Goal: Task Accomplishment & Management: Manage account settings

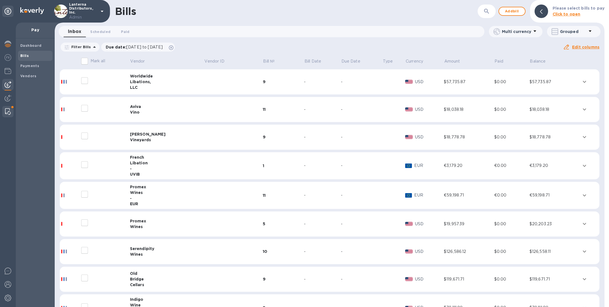
click at [6, 110] on img at bounding box center [8, 111] width 6 height 7
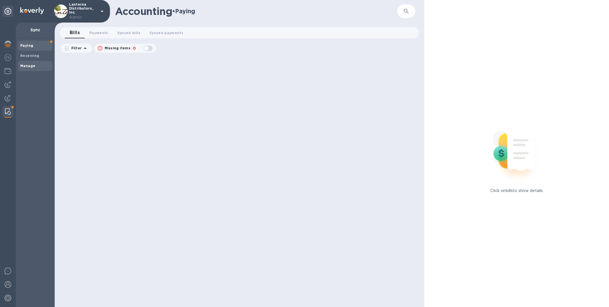
click at [34, 64] on b "Manage" at bounding box center [27, 66] width 15 height 4
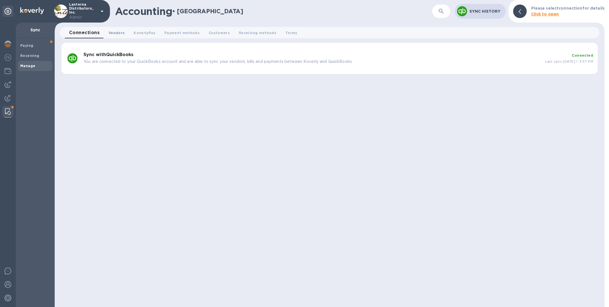
click at [117, 32] on span "Vendors 0" at bounding box center [117, 33] width 16 height 6
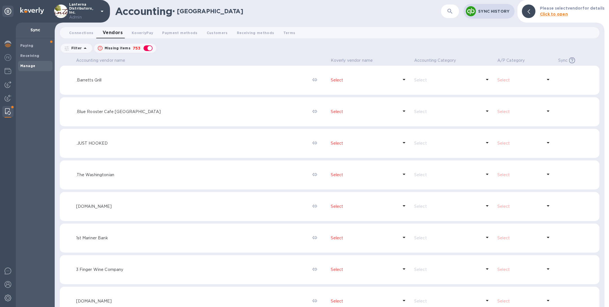
click at [450, 12] on icon "button" at bounding box center [450, 11] width 5 height 5
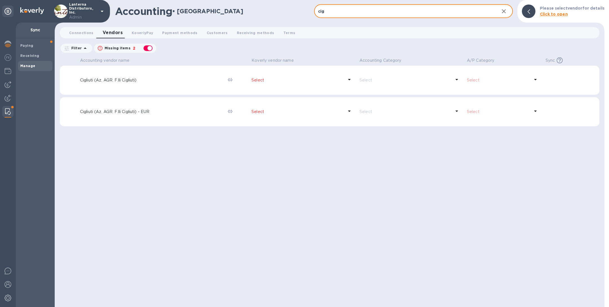
type input "cig"
click at [172, 154] on div "Accounting vendor name [PERSON_NAME] vendor name Accounting Category A/P Catego…" at bounding box center [330, 181] width 540 height 251
click at [80, 31] on span "Connections 0" at bounding box center [81, 33] width 25 height 6
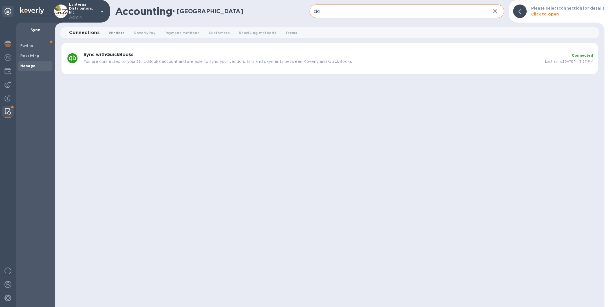
click at [110, 32] on span "Vendors 0" at bounding box center [117, 33] width 16 height 6
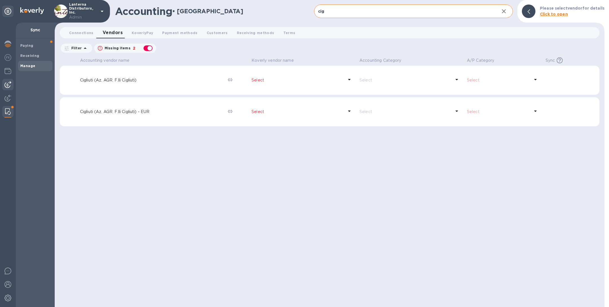
click at [10, 83] on img at bounding box center [8, 84] width 7 height 7
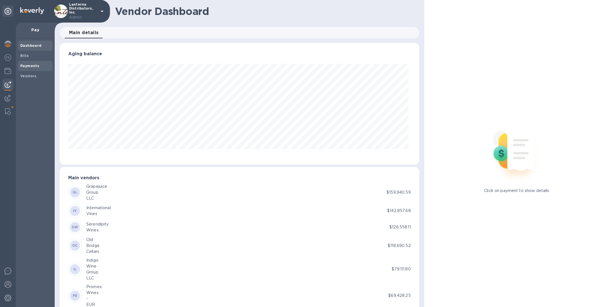
scroll to position [122, 357]
click at [29, 64] on b "Payments" at bounding box center [29, 66] width 19 height 4
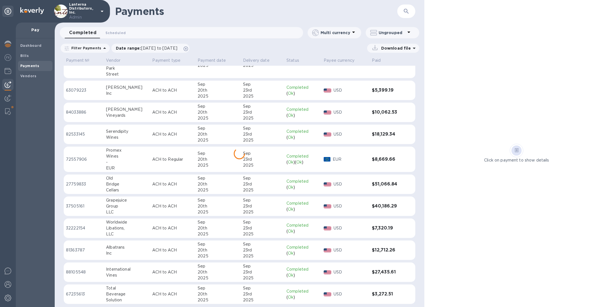
scroll to position [237, 0]
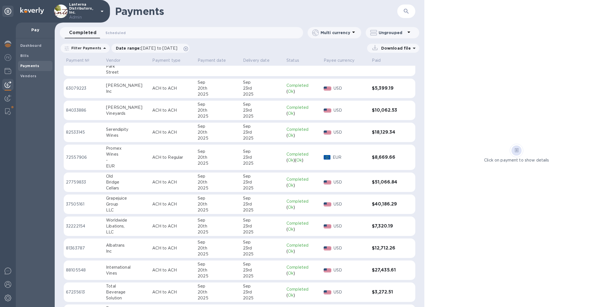
click at [113, 293] on div "Beverage" at bounding box center [127, 292] width 42 height 6
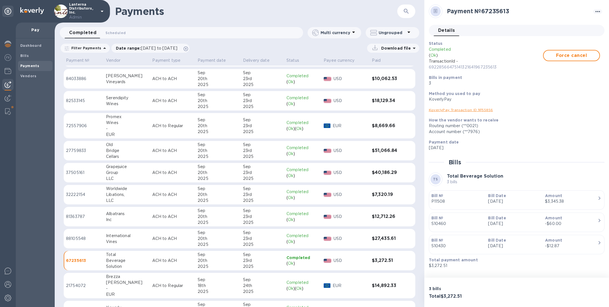
scroll to position [270, 0]
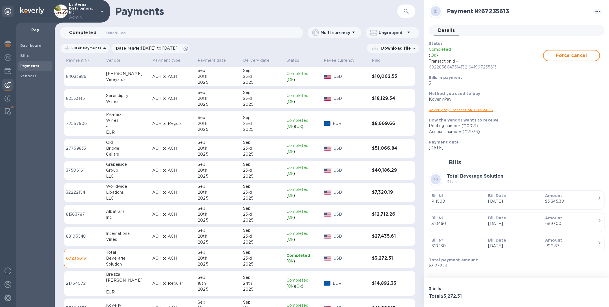
click at [443, 109] on link "KoverlyPay Transaction ID № 55856" at bounding box center [461, 110] width 64 height 4
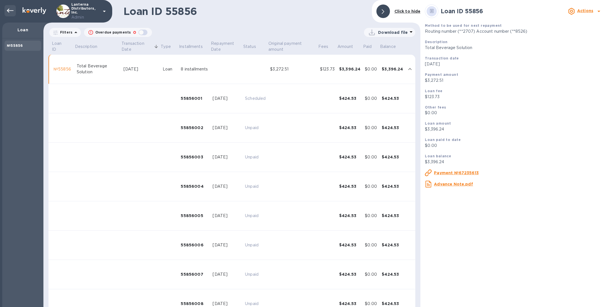
click at [6, 13] on div at bounding box center [10, 10] width 11 height 11
click at [10, 12] on icon at bounding box center [10, 10] width 7 height 7
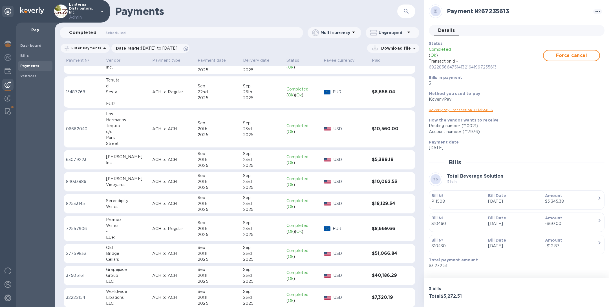
scroll to position [237, 0]
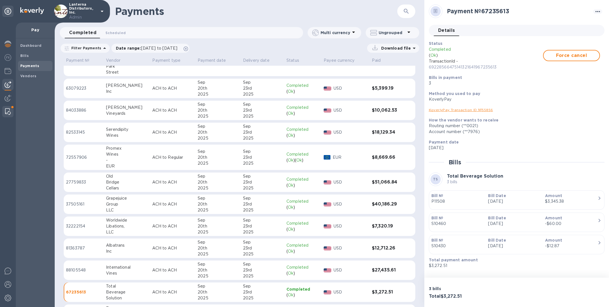
click at [8, 112] on img at bounding box center [8, 111] width 6 height 7
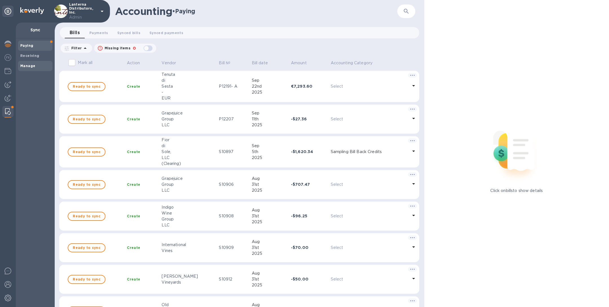
click at [36, 66] on span "Manage" at bounding box center [35, 66] width 30 height 6
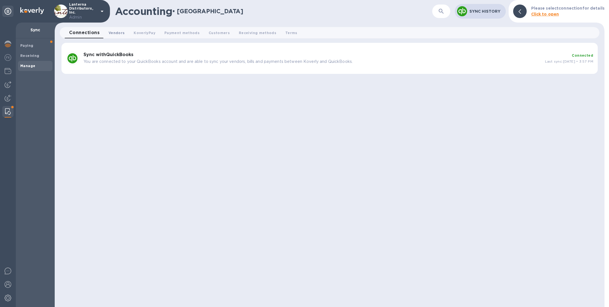
click at [112, 35] on span "Vendors 0" at bounding box center [117, 33] width 16 height 6
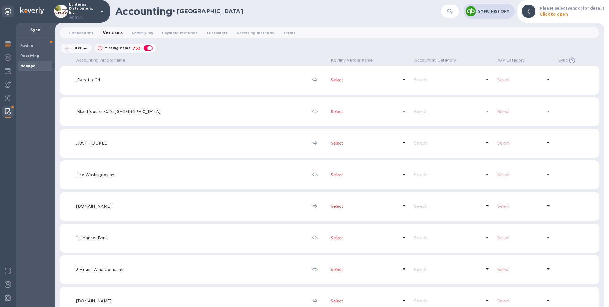
click at [452, 13] on icon "button" at bounding box center [450, 11] width 5 height 5
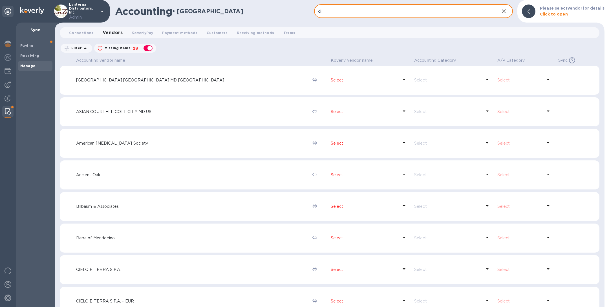
type input "cigl"
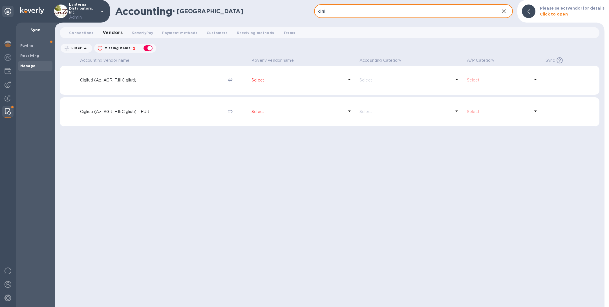
click at [276, 112] on p "Select" at bounding box center [298, 112] width 92 height 6
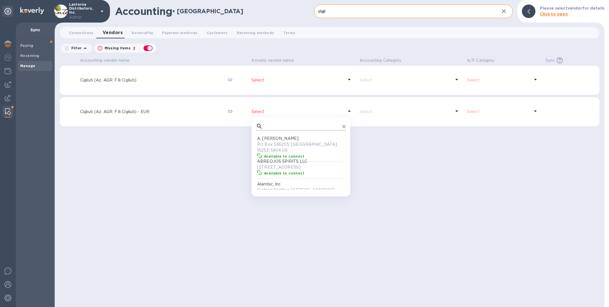
scroll to position [49, 87]
click at [276, 125] on input "text" at bounding box center [302, 126] width 75 height 8
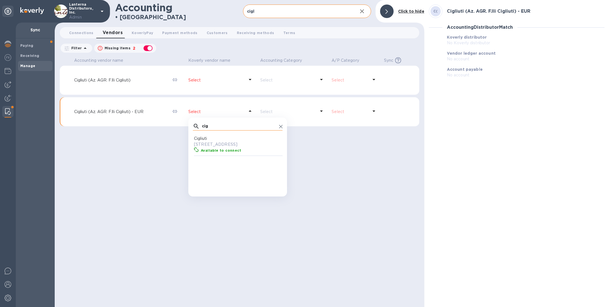
type input "cigl"
click at [245, 147] on p "17 Via Serraboella, Serraboella, Piemonte 12052 IT" at bounding box center [239, 145] width 90 height 6
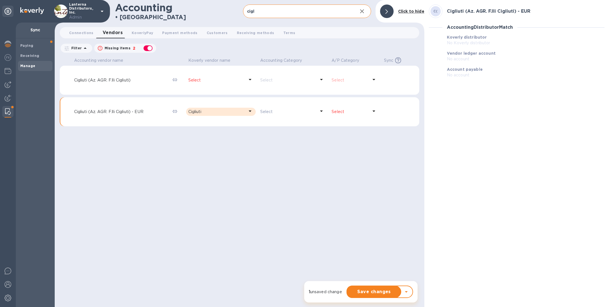
click at [345, 114] on p "Select" at bounding box center [350, 112] width 37 height 6
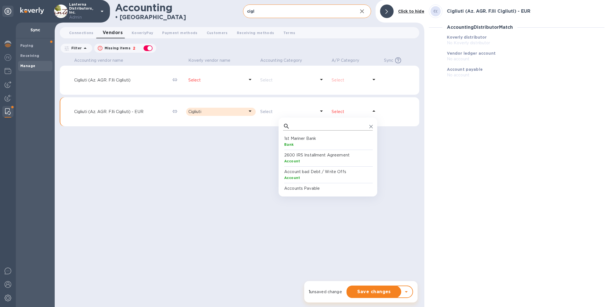
click at [332, 126] on input "text" at bounding box center [329, 126] width 75 height 8
type input "eur"
click at [302, 140] on p "Accounts Payable (A/P) - EUR" at bounding box center [329, 139] width 90 height 6
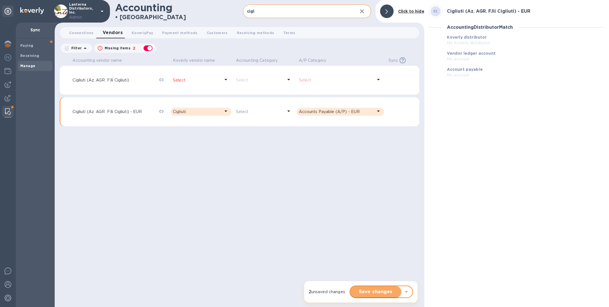
click at [364, 294] on span "Save changes" at bounding box center [376, 292] width 42 height 7
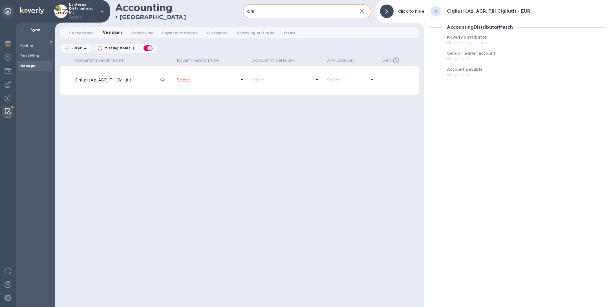
click at [147, 49] on div "button" at bounding box center [147, 48] width 11 height 8
checkbox input "false"
click at [81, 32] on span "Connections 0" at bounding box center [81, 33] width 25 height 6
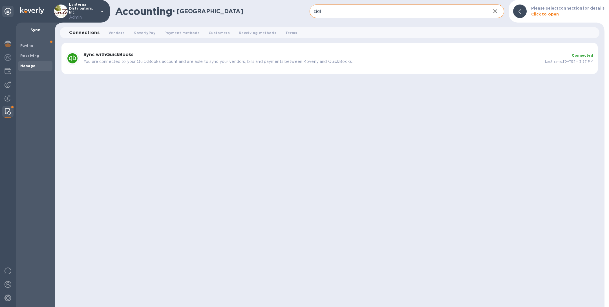
click at [196, 64] on p "You are connected to your QuickBooks account and are able to sync your vendors,…" at bounding box center [311, 62] width 457 height 6
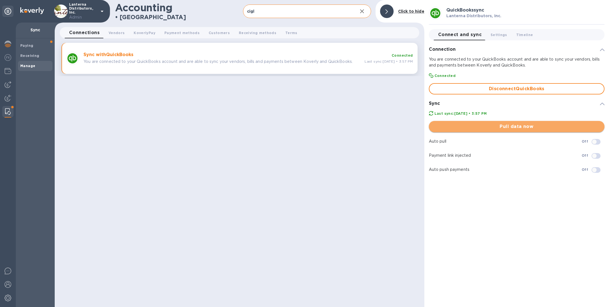
click at [482, 127] on span "Pull data now" at bounding box center [517, 126] width 167 height 7
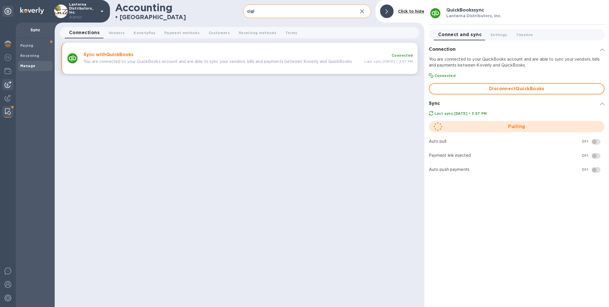
click at [6, 87] on img at bounding box center [8, 84] width 7 height 7
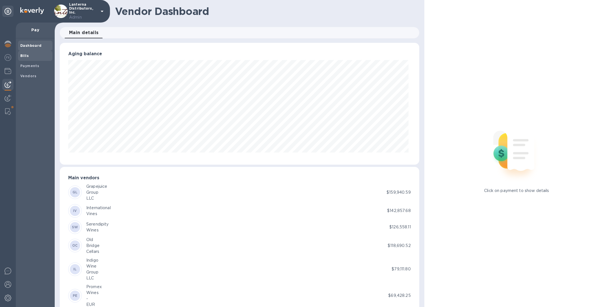
scroll to position [281940, 281704]
click at [31, 57] on span "Bills" at bounding box center [35, 56] width 30 height 6
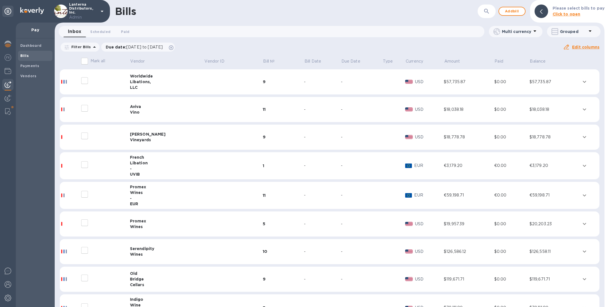
click at [487, 11] on icon "button" at bounding box center [486, 11] width 7 height 7
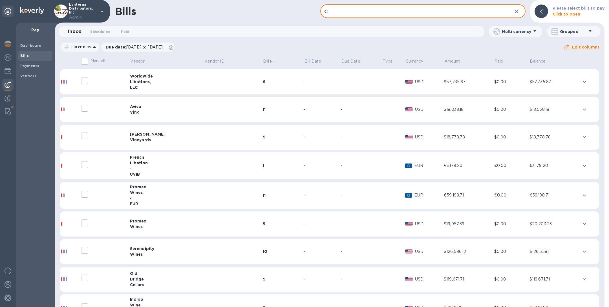
type input "cig"
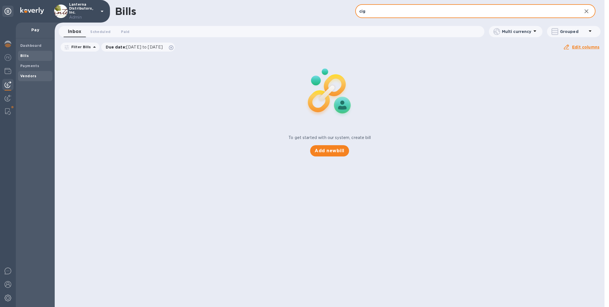
click at [38, 75] on span "Vendors" at bounding box center [35, 76] width 30 height 6
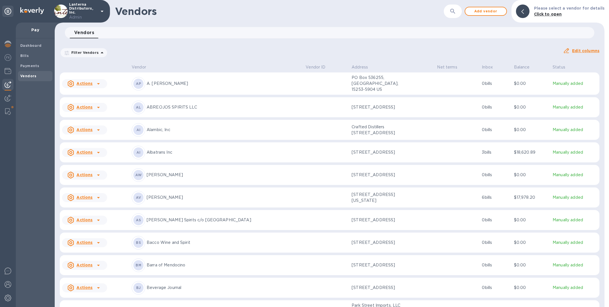
click at [456, 16] on button "button" at bounding box center [453, 12] width 14 height 14
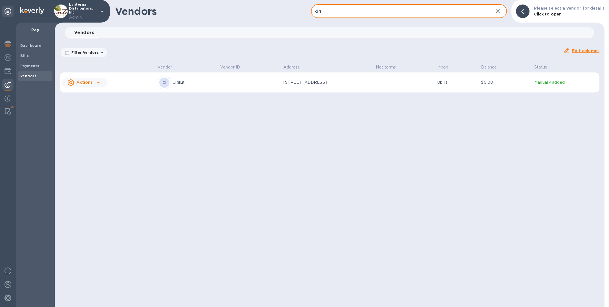
type input "cig"
click at [241, 86] on td at bounding box center [249, 82] width 63 height 20
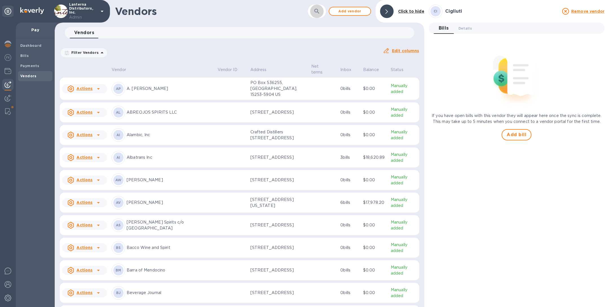
click at [318, 10] on icon "button" at bounding box center [317, 11] width 7 height 7
type input "cig"
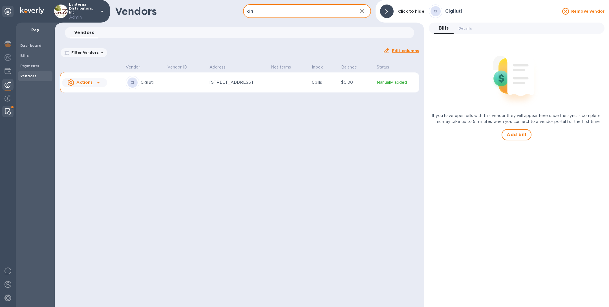
click at [9, 110] on img at bounding box center [8, 111] width 6 height 7
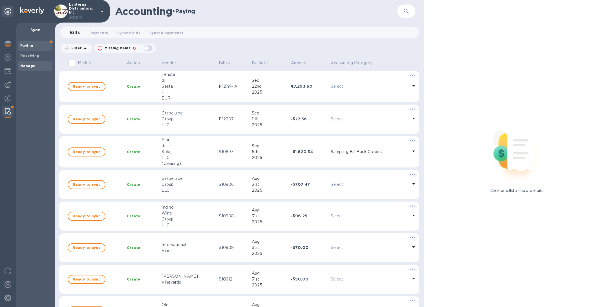
click at [37, 65] on span "Manage" at bounding box center [35, 66] width 30 height 6
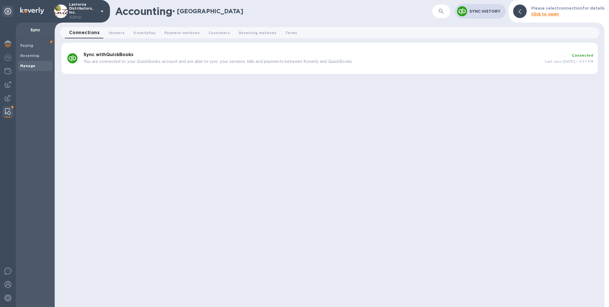
click at [109, 58] on div "Sync with QuickBooks You are connected to your QuickBooks account and are able …" at bounding box center [312, 58] width 462 height 17
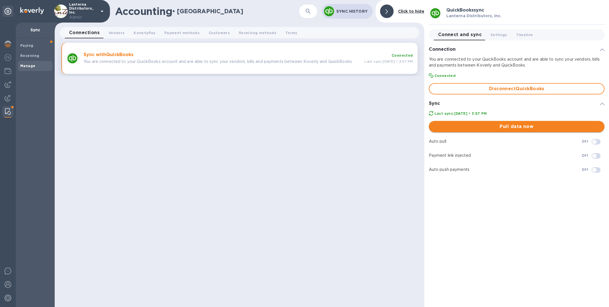
click at [498, 127] on span "Pull data now" at bounding box center [517, 126] width 167 height 7
click at [8, 86] on img at bounding box center [8, 84] width 7 height 7
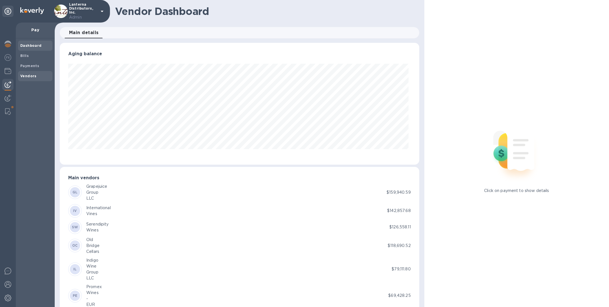
scroll to position [122, 357]
click at [28, 75] on b "Vendors" at bounding box center [28, 76] width 16 height 4
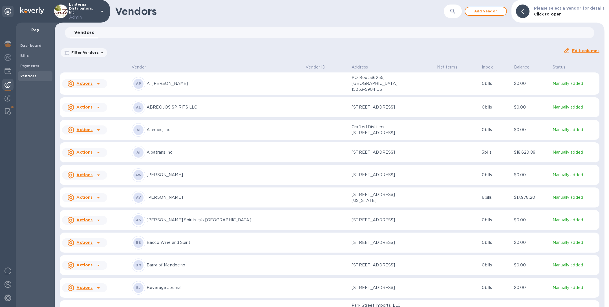
click at [456, 14] on icon "button" at bounding box center [453, 11] width 7 height 7
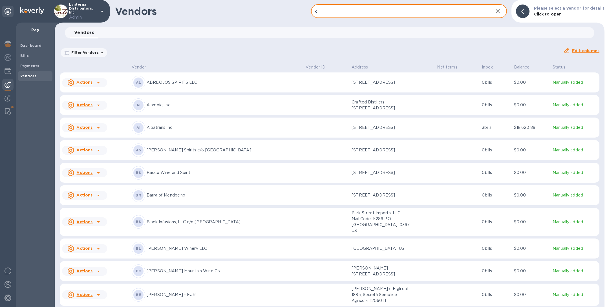
type input "cig"
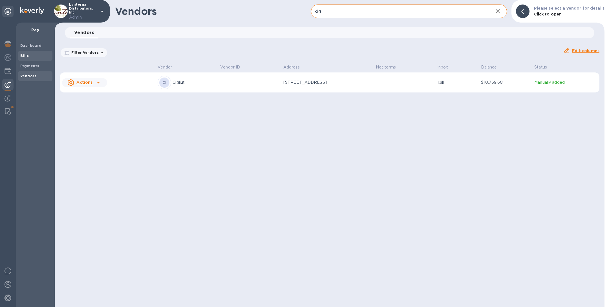
click at [36, 55] on span "Bills" at bounding box center [35, 56] width 30 height 6
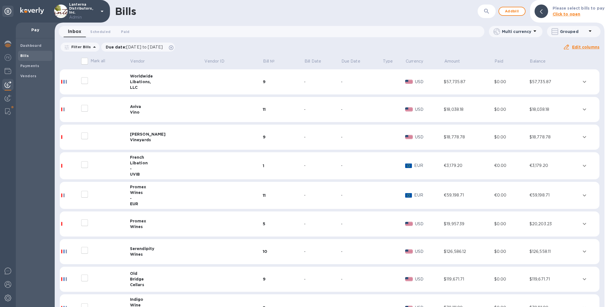
click at [490, 11] on icon "button" at bounding box center [486, 11] width 7 height 7
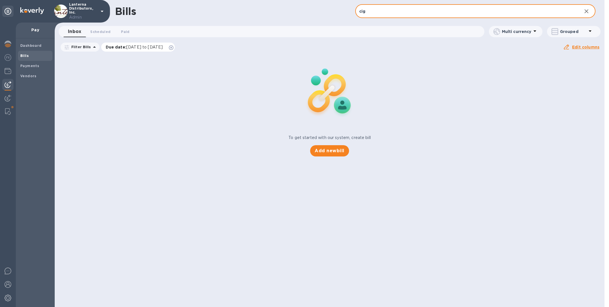
type input "cig"
click at [173, 47] on icon at bounding box center [171, 47] width 5 height 5
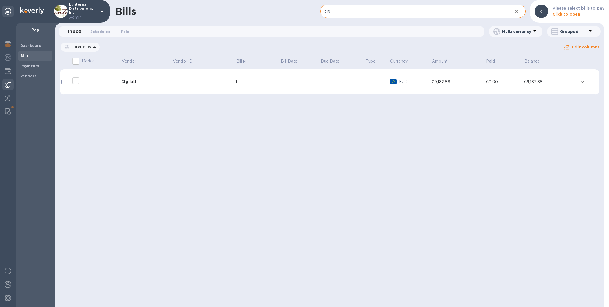
click at [183, 81] on td at bounding box center [203, 81] width 63 height 25
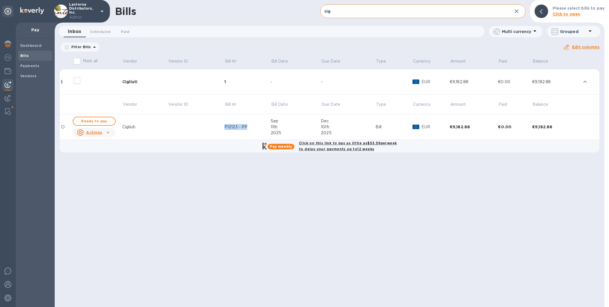
copy div "P12123 - PP"
drag, startPoint x: 226, startPoint y: 128, endPoint x: 248, endPoint y: 127, distance: 22.9
click at [248, 127] on div "P12123 - PP" at bounding box center [248, 127] width 46 height 6
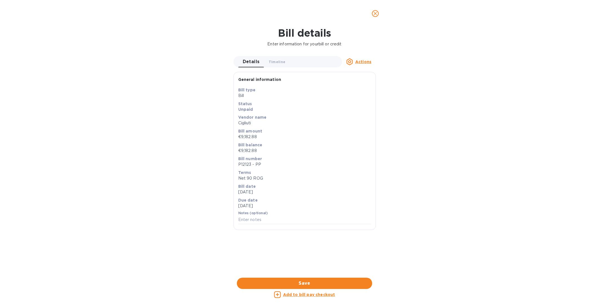
click at [375, 16] on icon "close" at bounding box center [376, 14] width 6 height 6
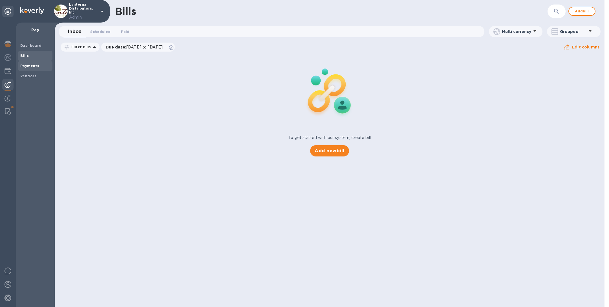
click at [27, 66] on b "Payments" at bounding box center [29, 66] width 19 height 4
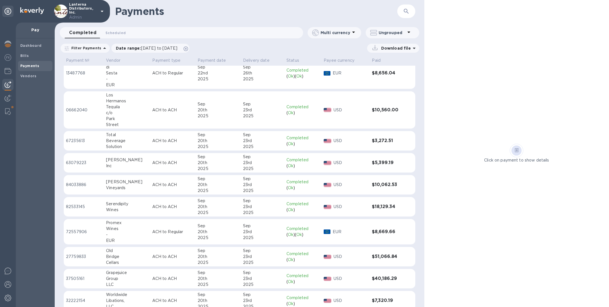
scroll to position [206, 0]
click at [165, 141] on p "ACH to ACH" at bounding box center [172, 141] width 41 height 6
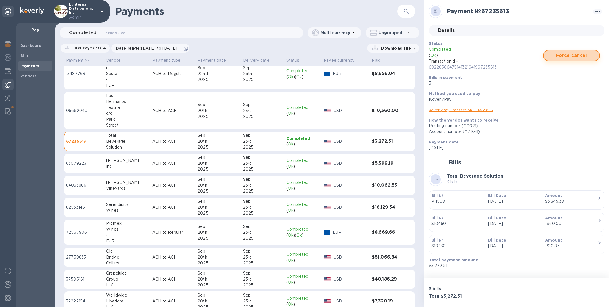
click at [569, 55] on span "Force cancel" at bounding box center [571, 55] width 47 height 7
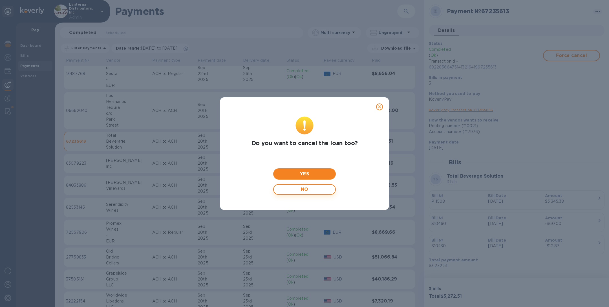
click at [318, 189] on span "NO" at bounding box center [304, 189] width 52 height 11
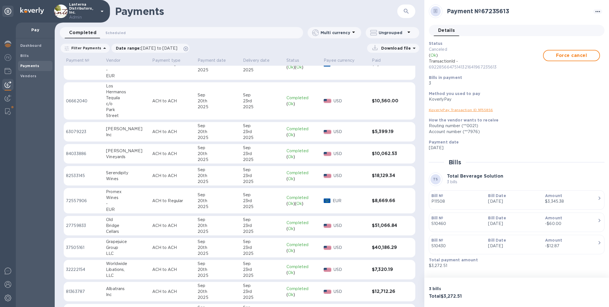
scroll to position [259, 0]
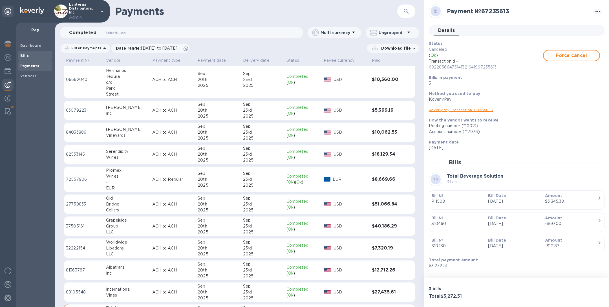
click at [30, 56] on span "Bills" at bounding box center [35, 56] width 30 height 6
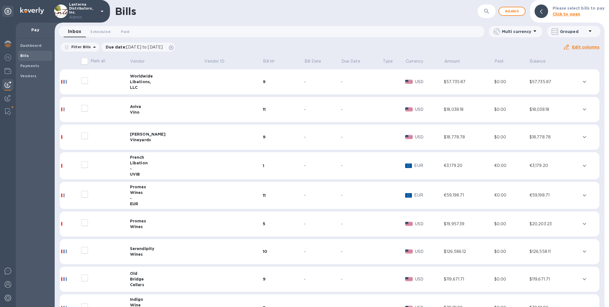
click at [486, 13] on icon "button" at bounding box center [486, 11] width 7 height 7
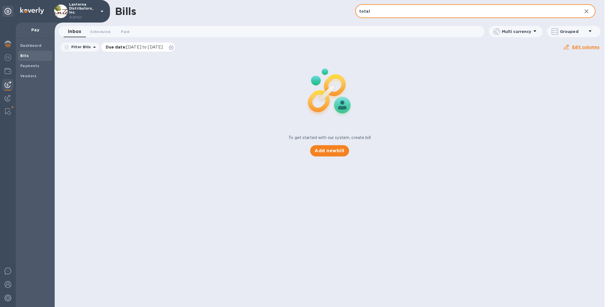
type input "total"
click at [173, 48] on icon at bounding box center [171, 47] width 5 height 5
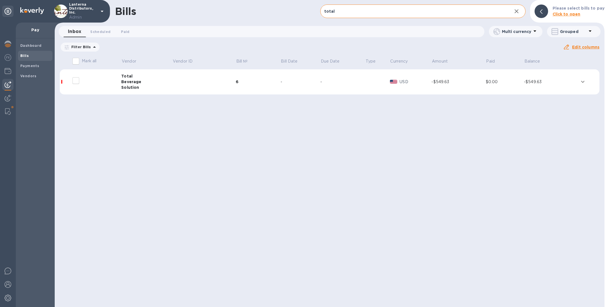
click at [175, 84] on td at bounding box center [203, 81] width 63 height 25
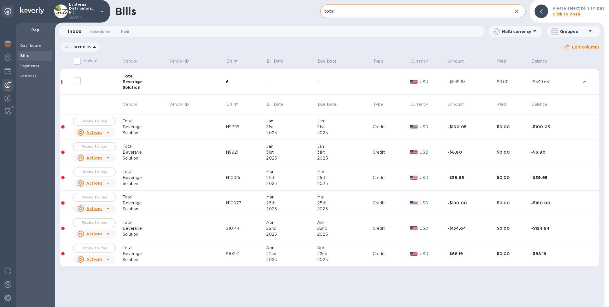
click at [122, 32] on span "Paid 0" at bounding box center [125, 32] width 8 height 6
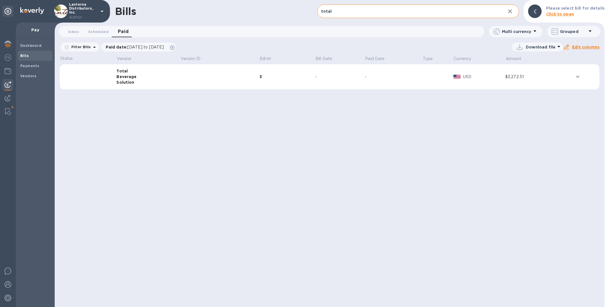
click at [193, 70] on td at bounding box center [219, 76] width 79 height 25
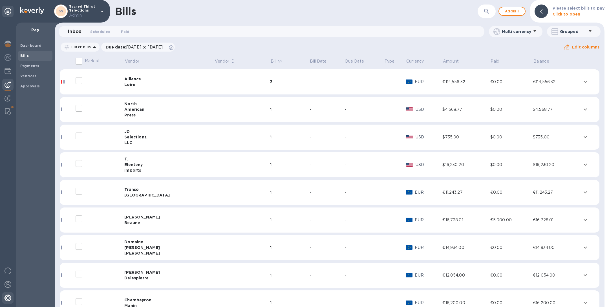
click at [9, 299] on img at bounding box center [8, 298] width 7 height 7
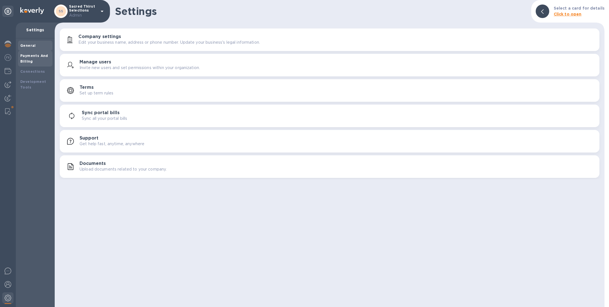
click at [30, 58] on div "Payments And Billing" at bounding box center [35, 58] width 30 height 11
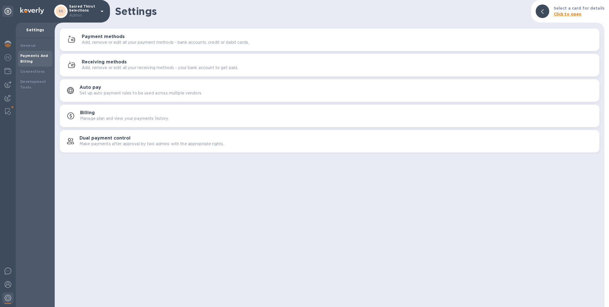
click at [119, 65] on p "Add, remove or edit all your receiving methods - your bank account to get paid." at bounding box center [160, 68] width 156 height 6
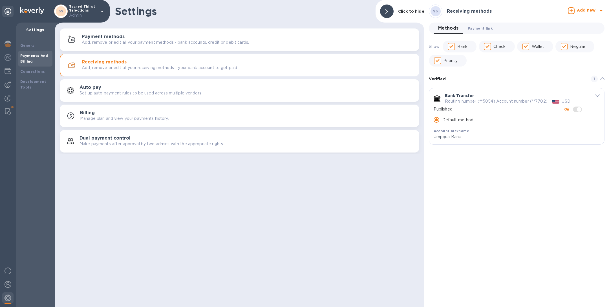
click at [481, 25] on button "Payment link 0" at bounding box center [480, 28] width 34 height 11
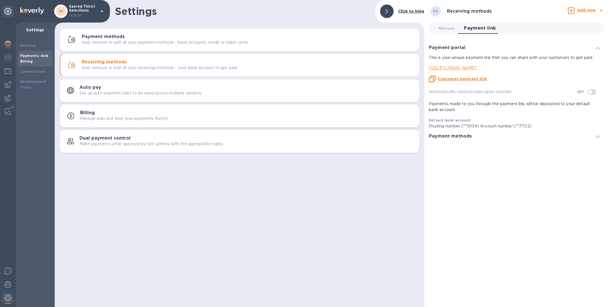
click at [472, 79] on u "Customer payment link" at bounding box center [462, 79] width 49 height 5
click at [5, 97] on img at bounding box center [8, 98] width 7 height 7
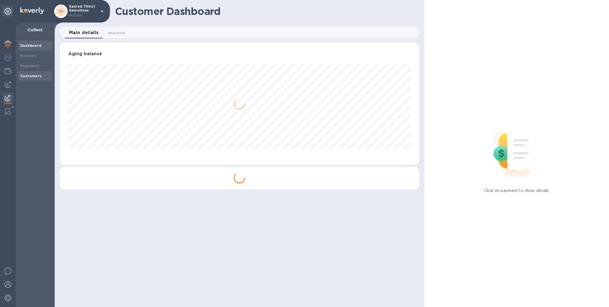
scroll to position [122, 359]
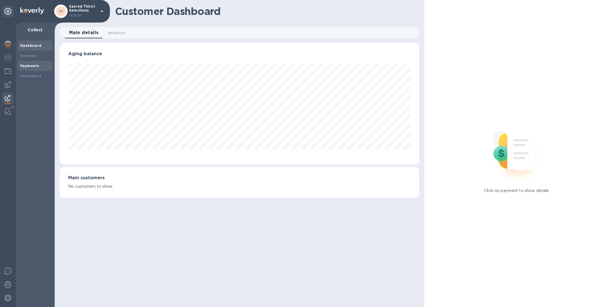
click at [37, 64] on b "Payments" at bounding box center [29, 66] width 19 height 4
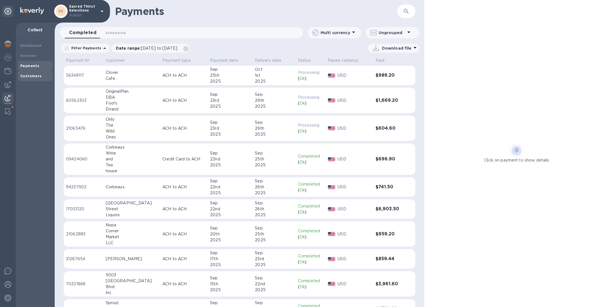
click at [37, 76] on b "Customers" at bounding box center [30, 76] width 21 height 4
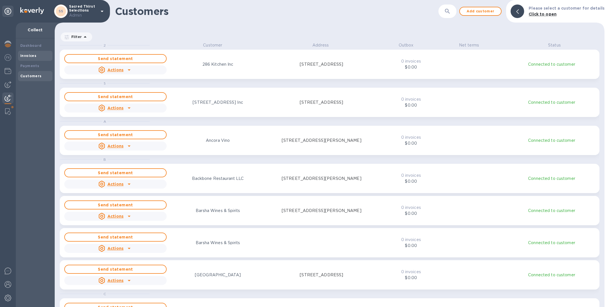
scroll to position [258, 548]
click at [37, 54] on div "Invoices" at bounding box center [35, 56] width 30 height 6
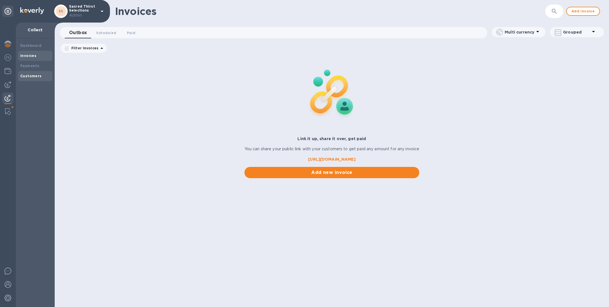
click at [30, 76] on b "Customers" at bounding box center [30, 76] width 21 height 4
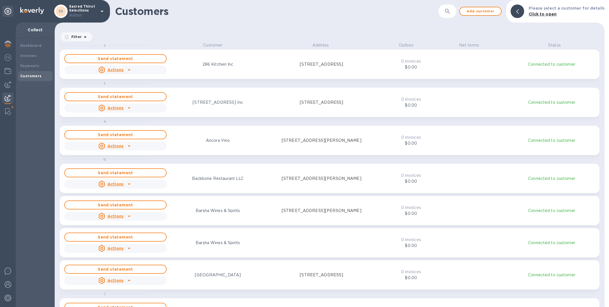
scroll to position [258, 548]
click at [31, 56] on b "Invoices" at bounding box center [28, 56] width 16 height 4
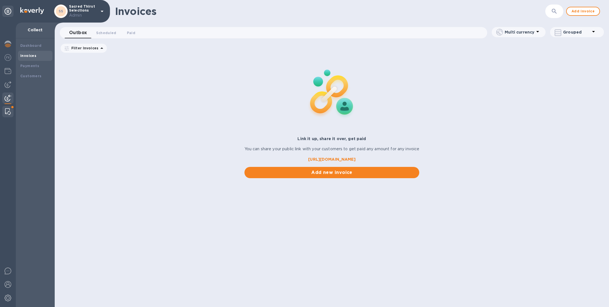
click at [8, 108] on img at bounding box center [8, 111] width 6 height 7
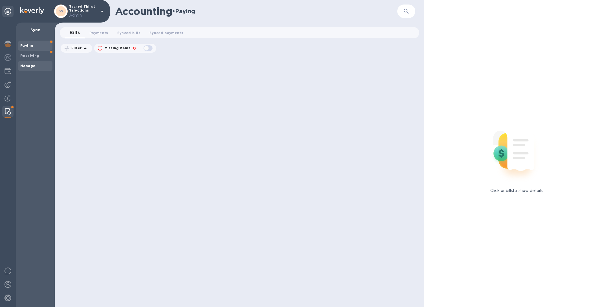
click at [38, 67] on span "Manage" at bounding box center [35, 66] width 30 height 6
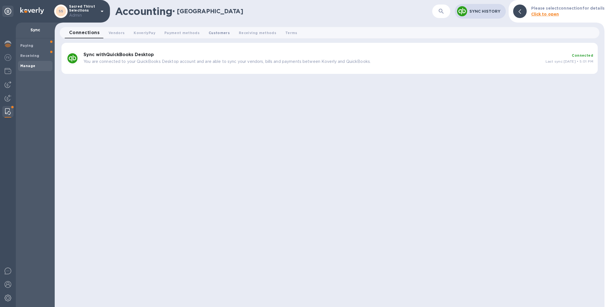
click at [209, 36] on button "Customers 0" at bounding box center [219, 32] width 30 height 11
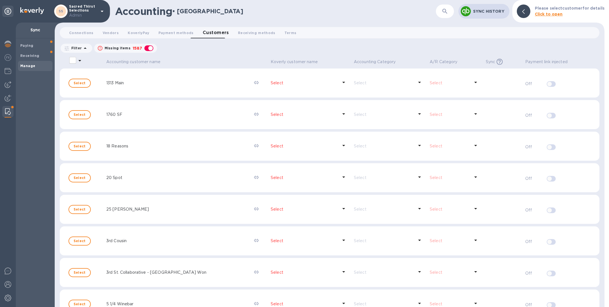
click at [147, 49] on div "button" at bounding box center [148, 48] width 11 height 8
checkbox input "false"
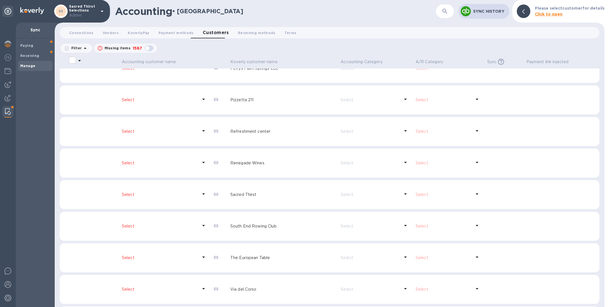
scroll to position [1341, 0]
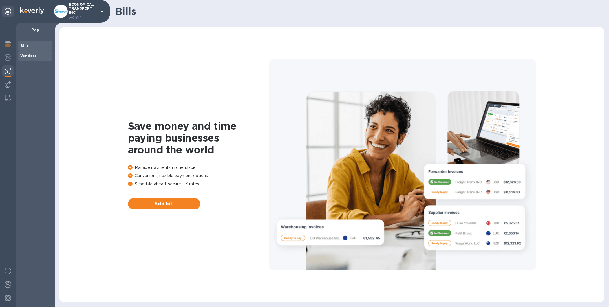
click at [32, 57] on b "Vendors" at bounding box center [28, 56] width 16 height 4
click at [8, 86] on img at bounding box center [8, 84] width 7 height 7
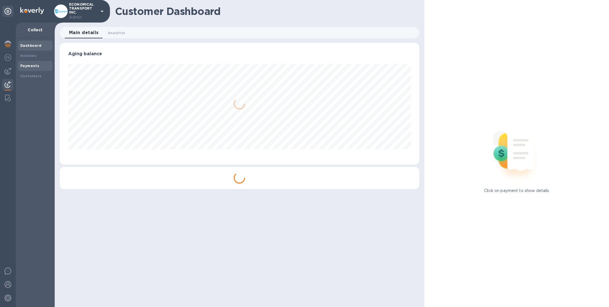
scroll to position [281940, 281704]
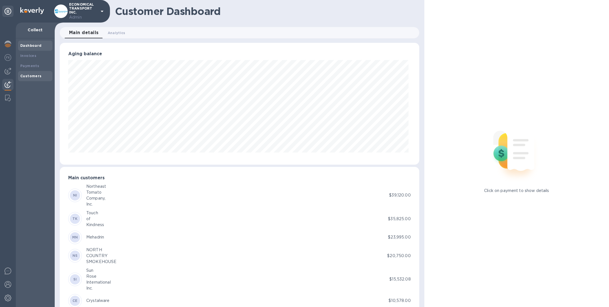
click at [30, 77] on b "Customers" at bounding box center [30, 76] width 21 height 4
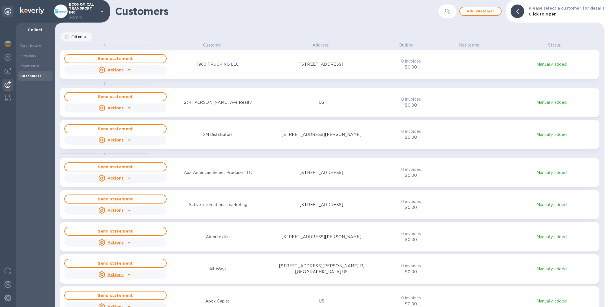
scroll to position [258, 548]
click at [450, 11] on icon "button" at bounding box center [447, 11] width 5 height 5
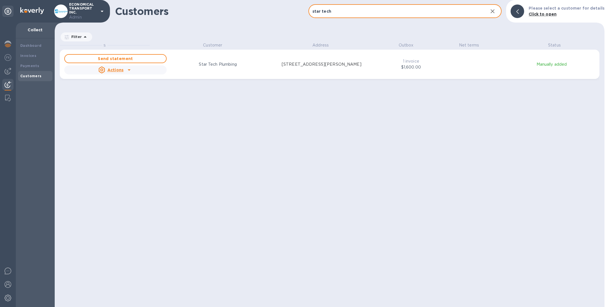
type input "star tech"
click at [269, 64] on div "[STREET_ADDRESS][PERSON_NAME]" at bounding box center [321, 64] width 104 height 6
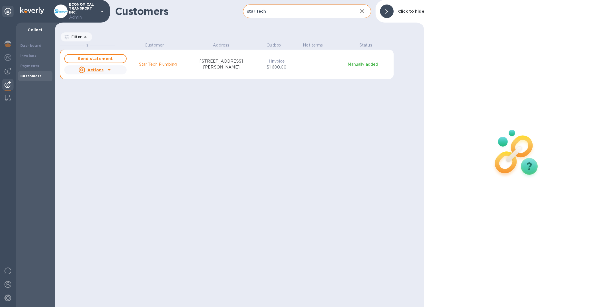
scroll to position [7, 2]
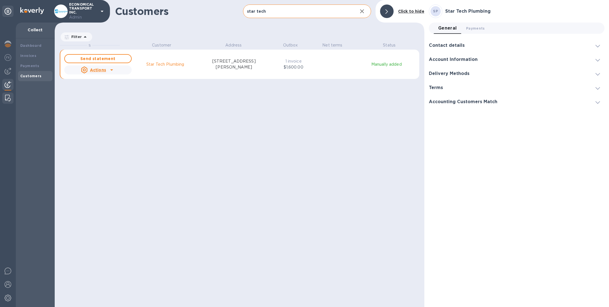
click at [9, 97] on img at bounding box center [8, 98] width 6 height 7
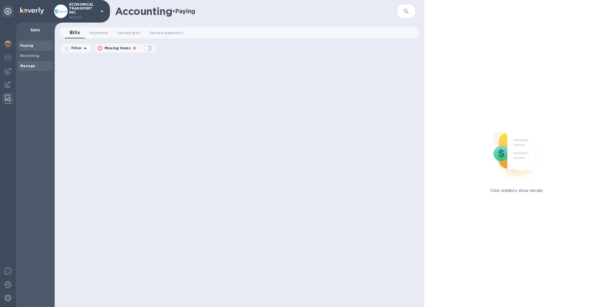
click at [37, 63] on span "Manage" at bounding box center [35, 66] width 30 height 6
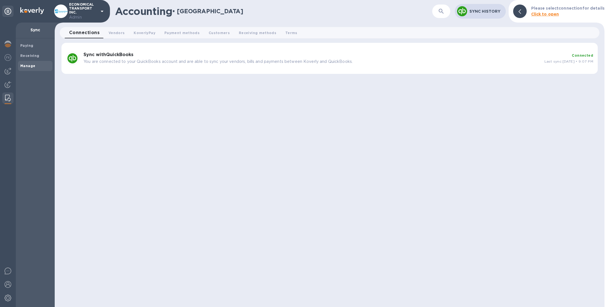
click at [131, 60] on p "You are connected to your QuickBooks account and are able to sync your vendors,…" at bounding box center [311, 62] width 457 height 6
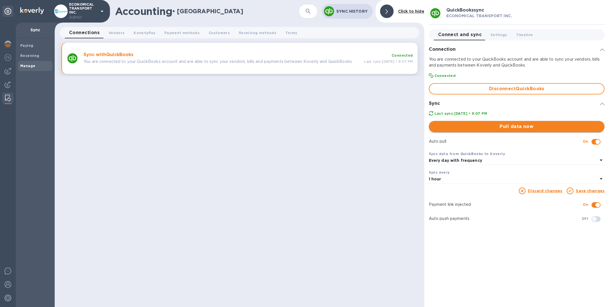
click at [494, 124] on span "Pull data now" at bounding box center [517, 126] width 167 height 7
